Goal: Check status: Check status

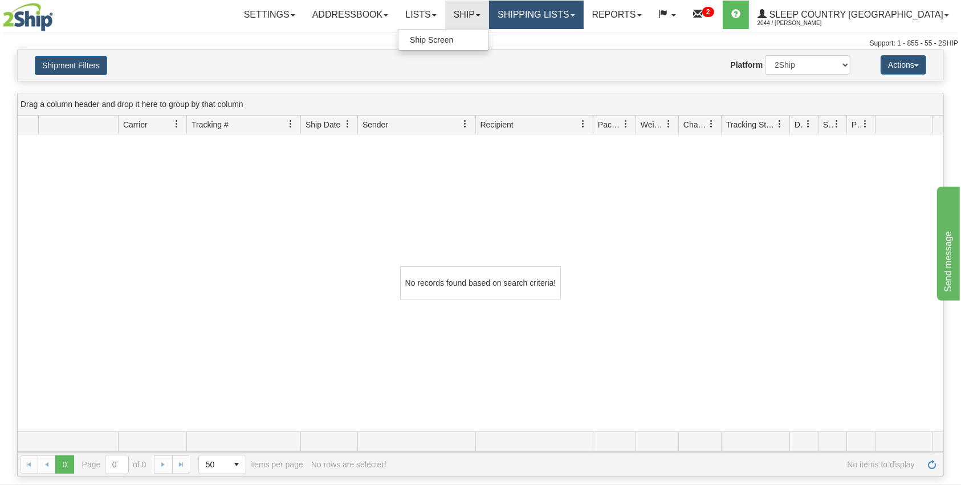
click at [578, 12] on link "Shipping lists" at bounding box center [536, 15] width 94 height 28
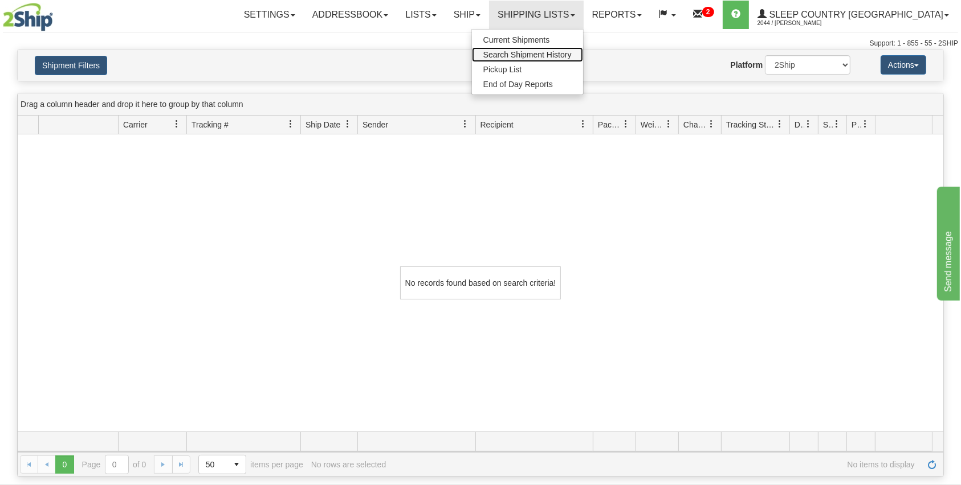
click at [572, 52] on span "Search Shipment History" at bounding box center [527, 54] width 88 height 9
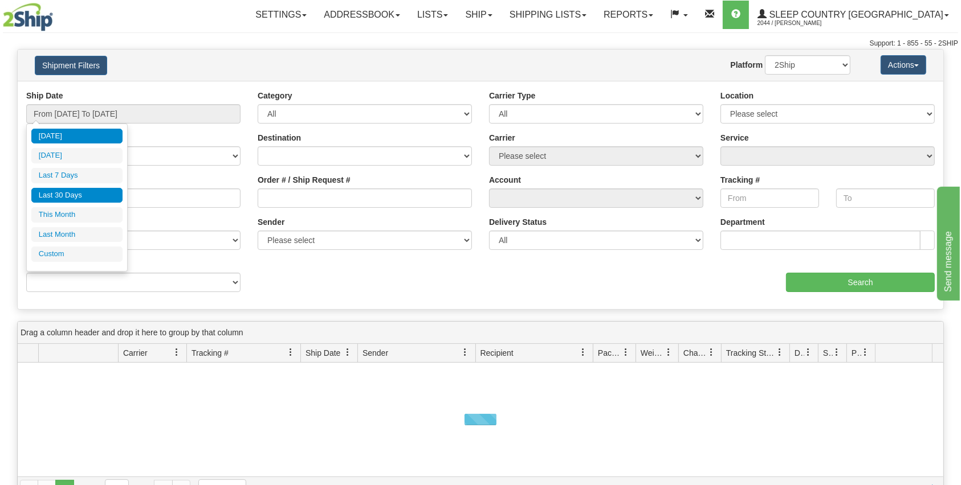
click at [71, 193] on li "Last 30 Days" at bounding box center [76, 195] width 91 height 15
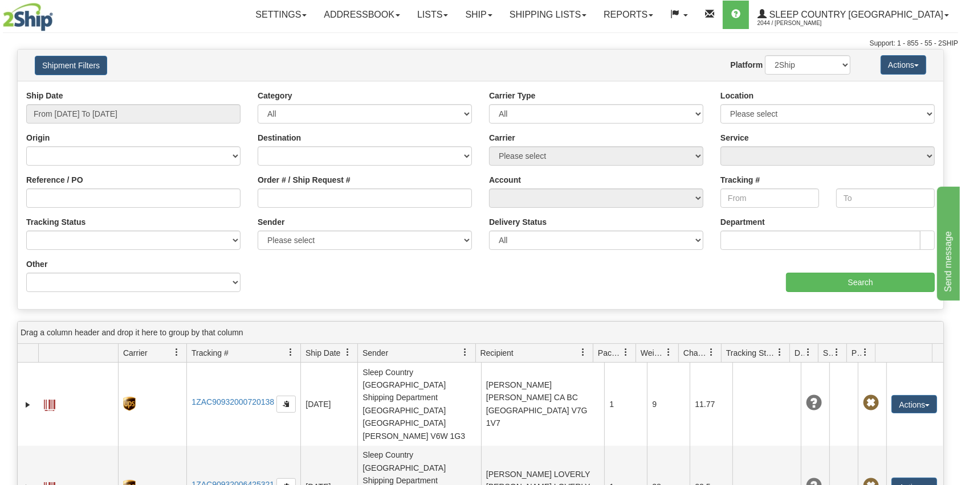
type input "From [DATE] To [DATE]"
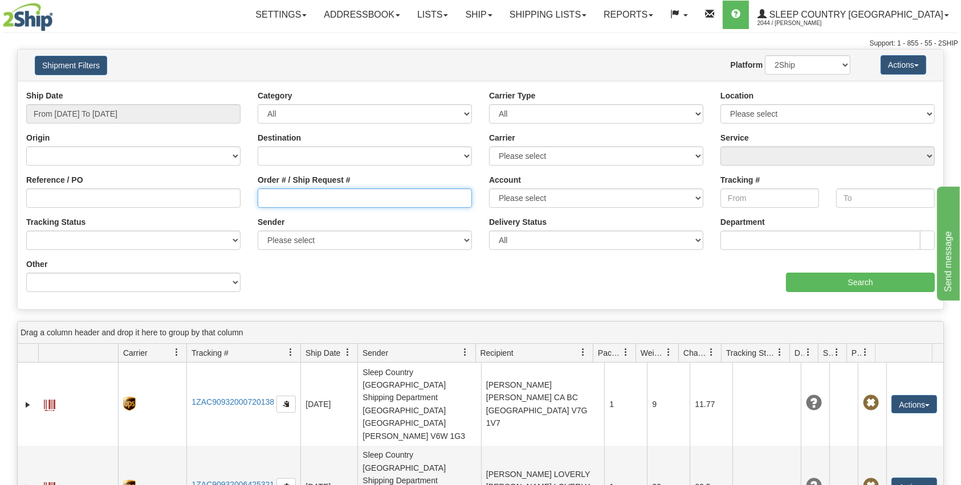
click at [276, 190] on input "Order # / Ship Request #" at bounding box center [365, 198] width 214 height 19
paste input "9000H964512"
type input "9000H964512"
click at [809, 278] on input "Search" at bounding box center [860, 282] width 149 height 19
